Goal: Complete application form

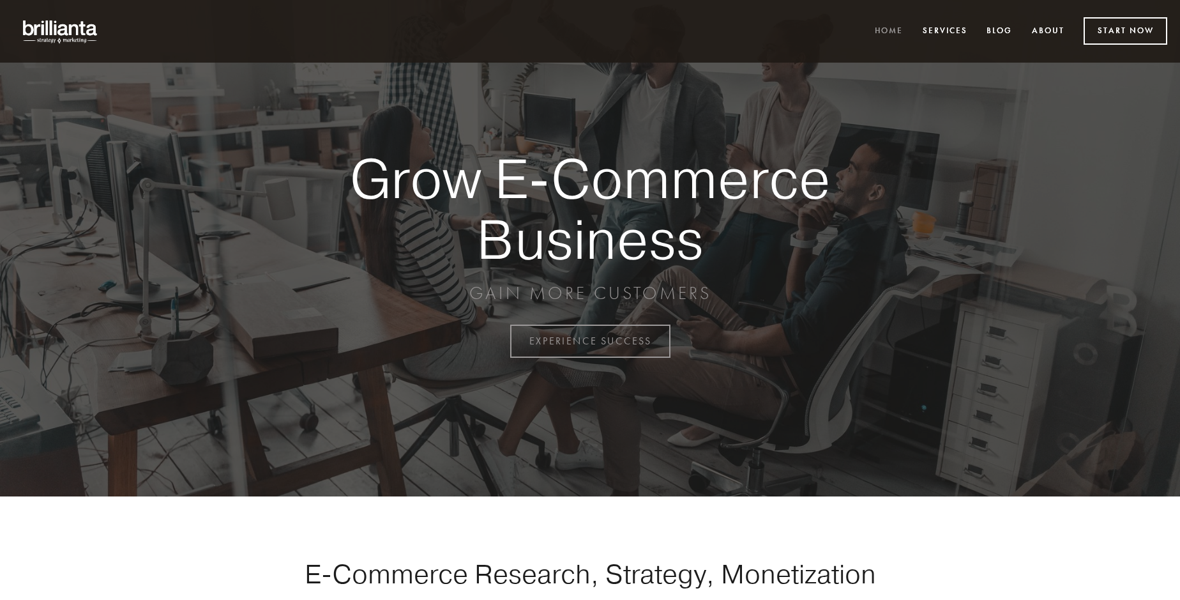
scroll to position [3348, 0]
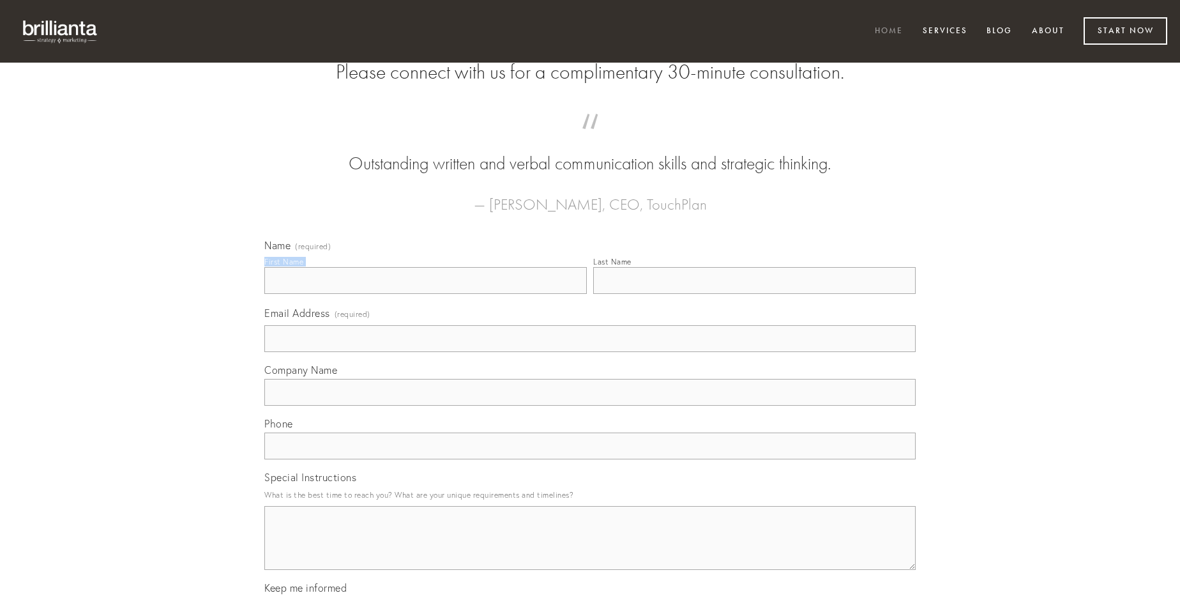
type input "[PERSON_NAME]"
click at [754, 294] on input "Last Name" at bounding box center [754, 280] width 323 height 27
type input "[PERSON_NAME]"
click at [590, 352] on input "Email Address (required)" at bounding box center [590, 338] width 652 height 27
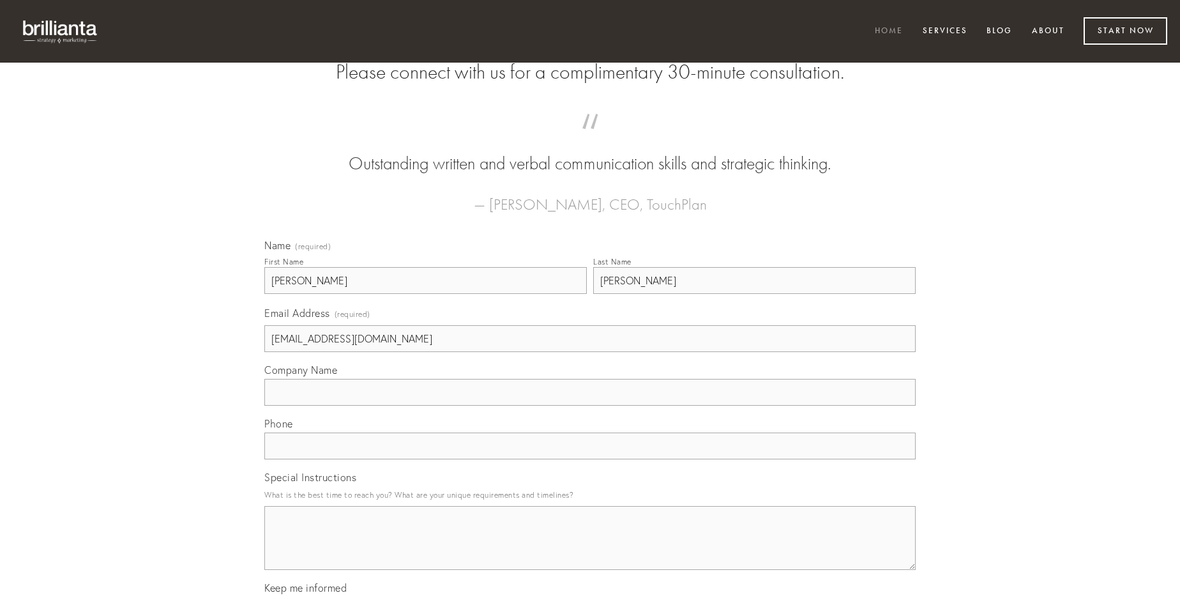
type input "[EMAIL_ADDRESS][DOMAIN_NAME]"
click at [590, 406] on input "Company Name" at bounding box center [590, 392] width 652 height 27
type input "[PERSON_NAME]"
click at [590, 459] on input "text" at bounding box center [590, 445] width 652 height 27
click at [590, 549] on textarea "Special Instructions" at bounding box center [590, 538] width 652 height 64
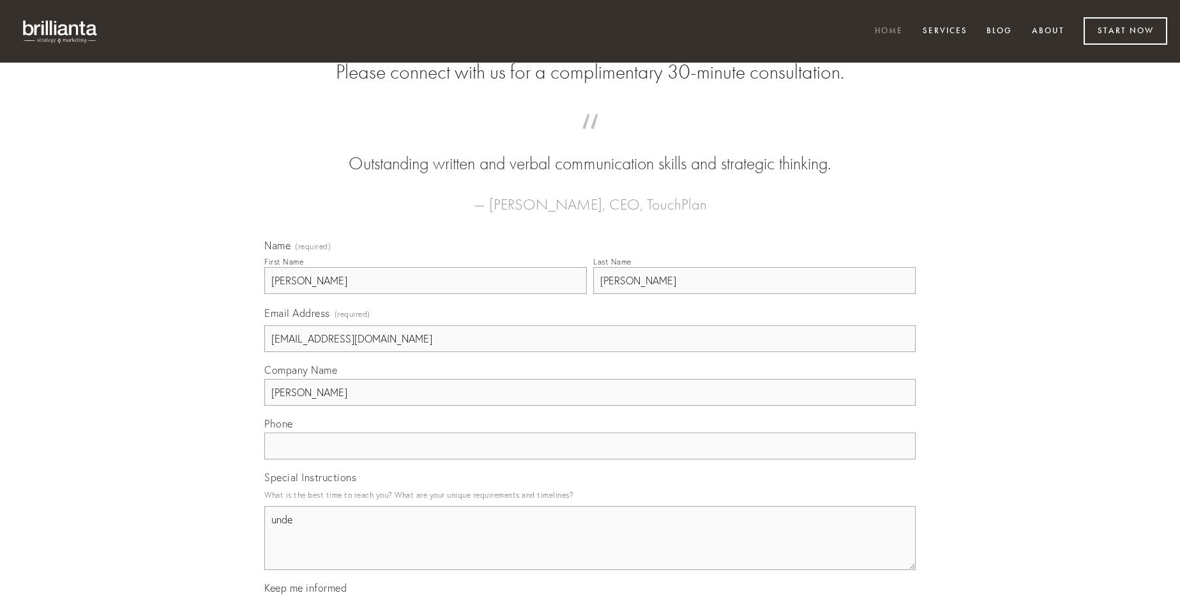
type textarea "unde"
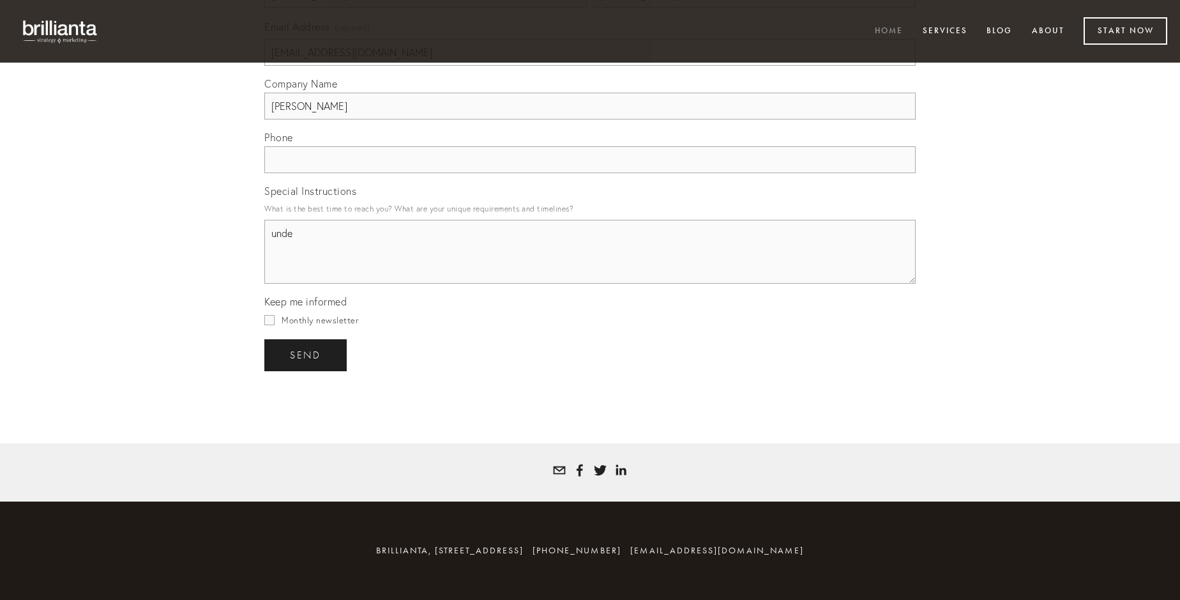
click at [307, 355] on span "send" at bounding box center [305, 354] width 31 height 11
